Goal: Find specific page/section: Find specific page/section

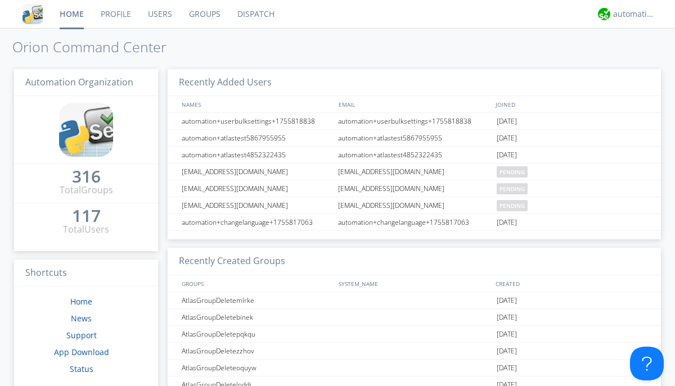
click at [255, 14] on link "Dispatch" at bounding box center [256, 14] width 54 height 28
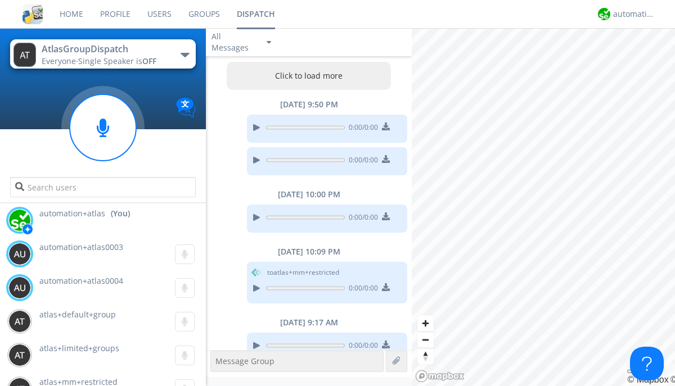
click at [185, 55] on div "button" at bounding box center [185, 55] width 9 height 5
click at [0, 0] on span "AtlasGroupDispatch2" at bounding box center [0, 0] width 0 height 0
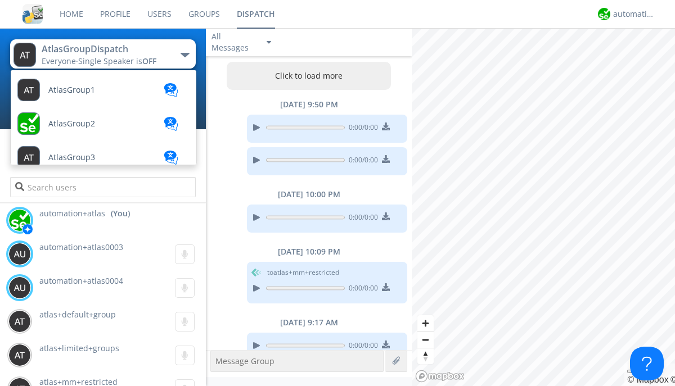
scroll to position [300, 0]
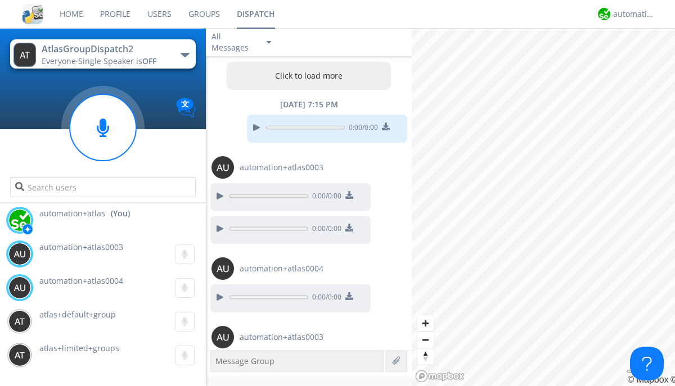
click at [306, 76] on button "Click to load more" at bounding box center [309, 76] width 165 height 28
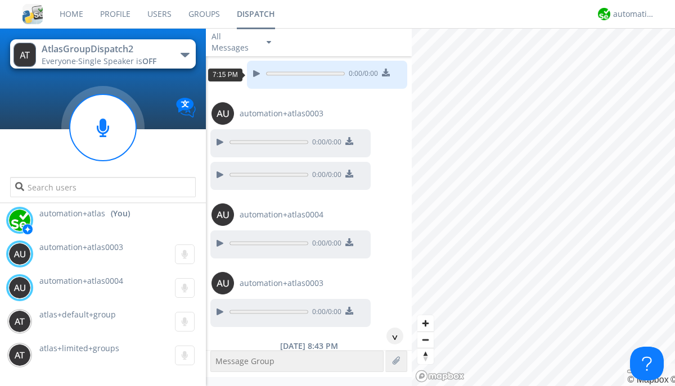
scroll to position [54, 0]
click at [390, 336] on div "^" at bounding box center [394, 336] width 17 height 17
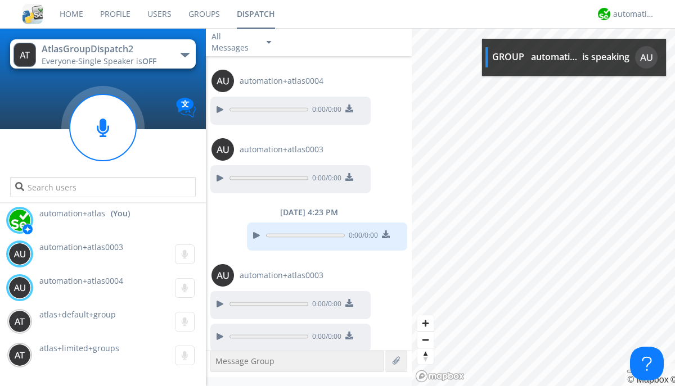
scroll to position [938, 0]
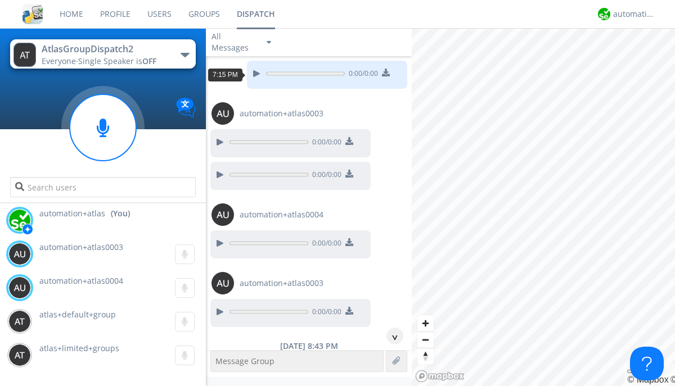
scroll to position [20, 0]
click at [390, 336] on div "^" at bounding box center [394, 336] width 17 height 17
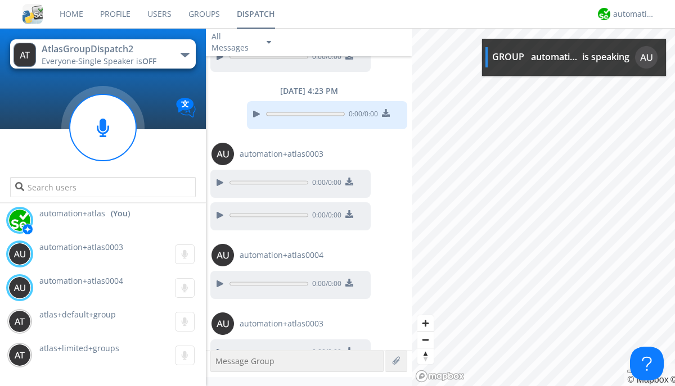
scroll to position [1041, 0]
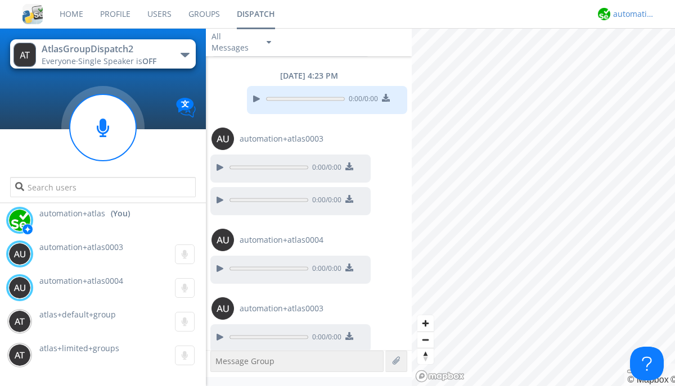
click at [631, 14] on div "automation+atlas" at bounding box center [634, 13] width 42 height 11
